Goal: Information Seeking & Learning: Learn about a topic

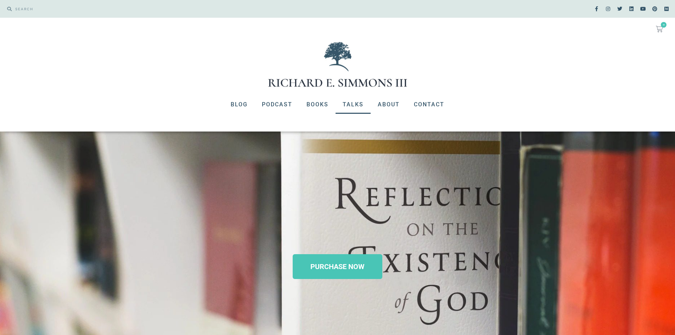
click at [345, 107] on link "Talks" at bounding box center [352, 104] width 35 height 18
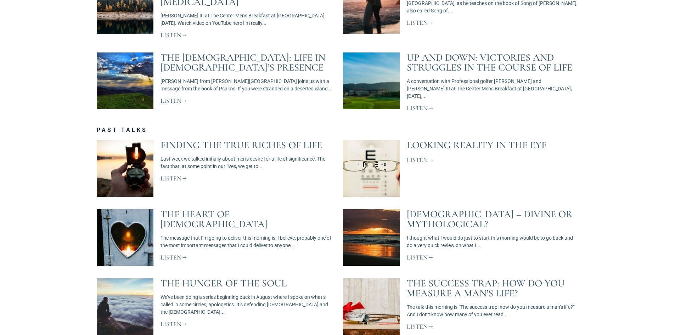
scroll to position [496, 0]
click at [288, 139] on link "Finding The True Riches of Life" at bounding box center [241, 145] width 162 height 12
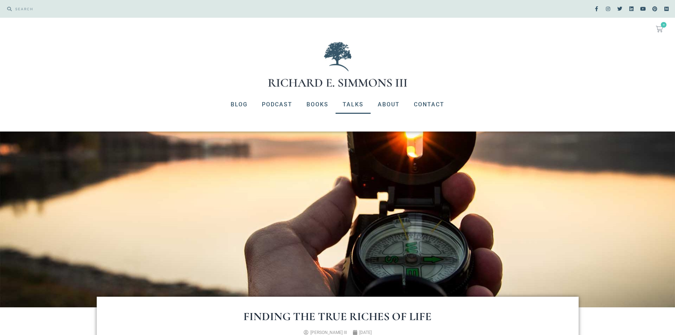
click at [352, 108] on link "Talks" at bounding box center [352, 104] width 35 height 18
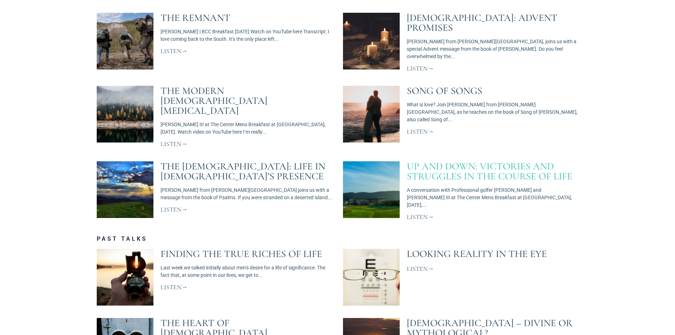
scroll to position [390, 0]
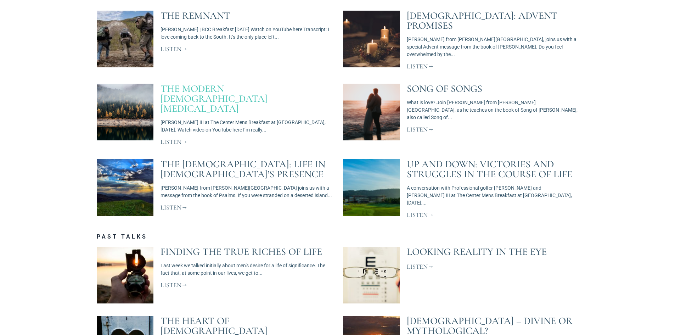
click at [247, 89] on link "The Modern Male Identity Crisis" at bounding box center [213, 99] width 107 height 32
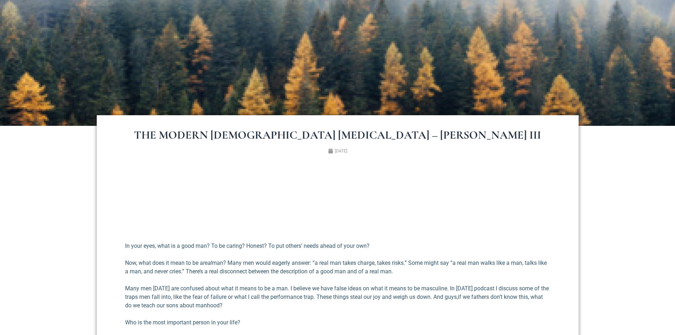
scroll to position [177, 0]
